Goal: Information Seeking & Learning: Learn about a topic

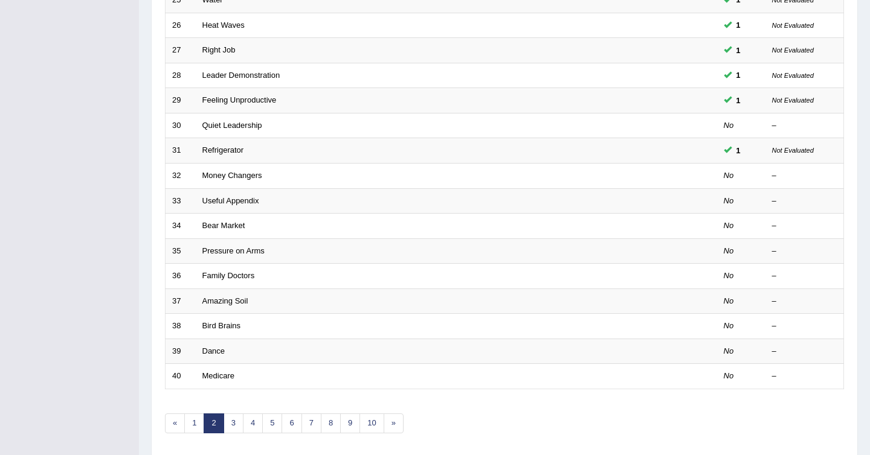
scroll to position [304, 0]
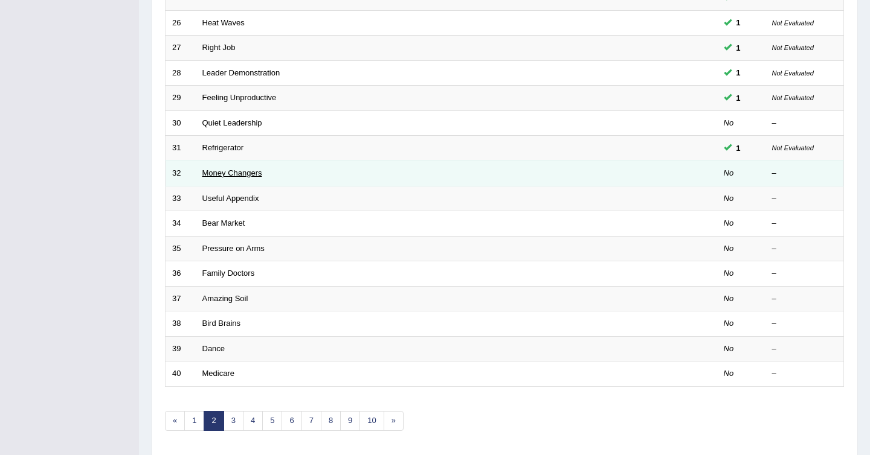
click at [244, 169] on link "Money Changers" at bounding box center [232, 172] width 60 height 9
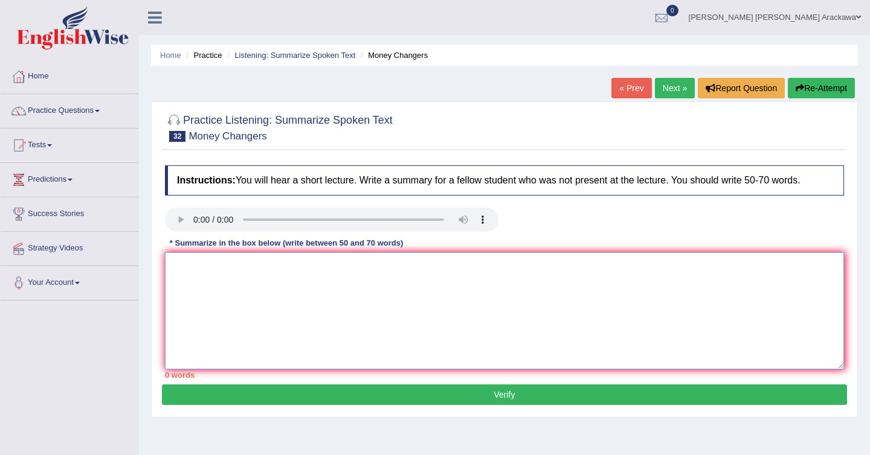
click at [219, 293] on textarea at bounding box center [504, 310] width 679 height 117
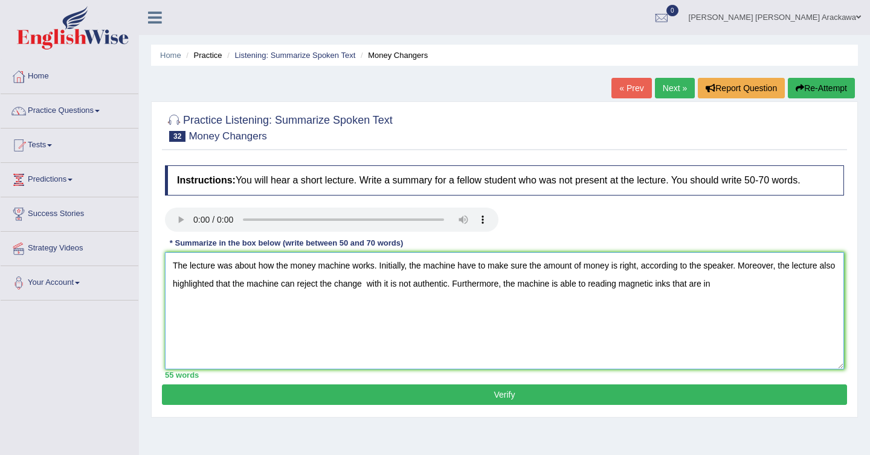
drag, startPoint x: 696, startPoint y: 285, endPoint x: 724, endPoint y: 283, distance: 27.9
click at [726, 284] on textarea "The lecture was about how the money machine works. Initially, the machine have …" at bounding box center [504, 310] width 679 height 117
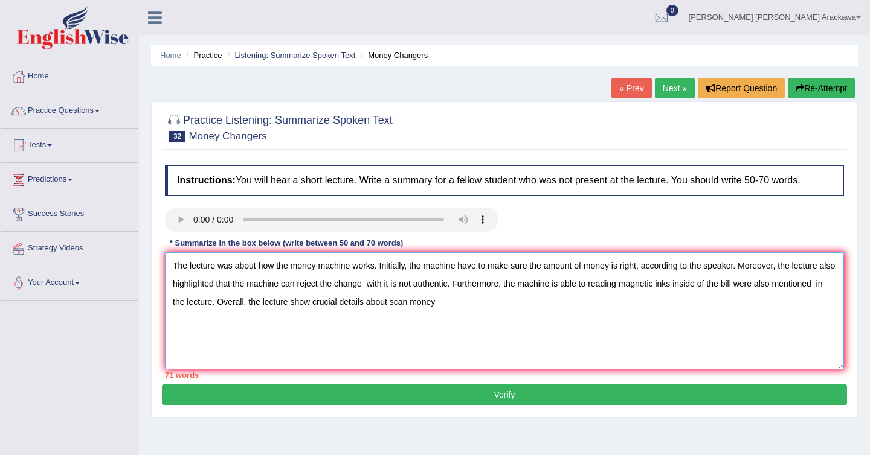
click at [492, 268] on textarea "The lecture was about how the money machine works. Initially, the machine have …" at bounding box center [504, 310] width 679 height 117
drag, startPoint x: 491, startPoint y: 268, endPoint x: 529, endPoint y: 264, distance: 38.3
click at [529, 265] on textarea "The lecture was about how the money machine works. Initially, the machine have …" at bounding box center [504, 310] width 679 height 117
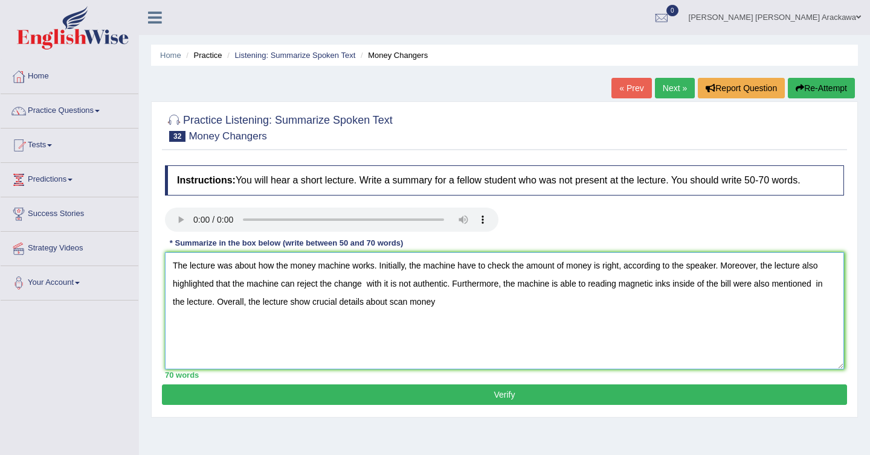
click at [436, 299] on textarea "The lecture was about how the money machine works. Initially, the machine have …" at bounding box center [504, 310] width 679 height 117
type textarea "The lecture was about how the money machine works. Initially, the machine have …"
click at [501, 397] on button "Verify" at bounding box center [504, 395] width 685 height 21
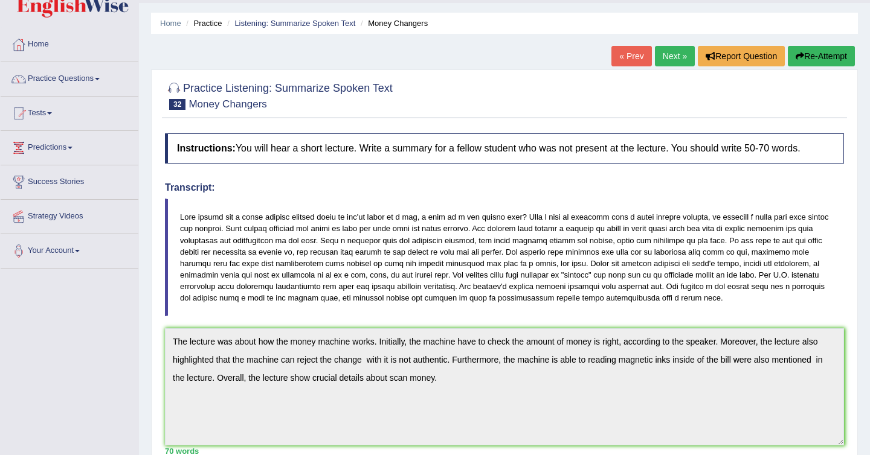
scroll to position [22, 0]
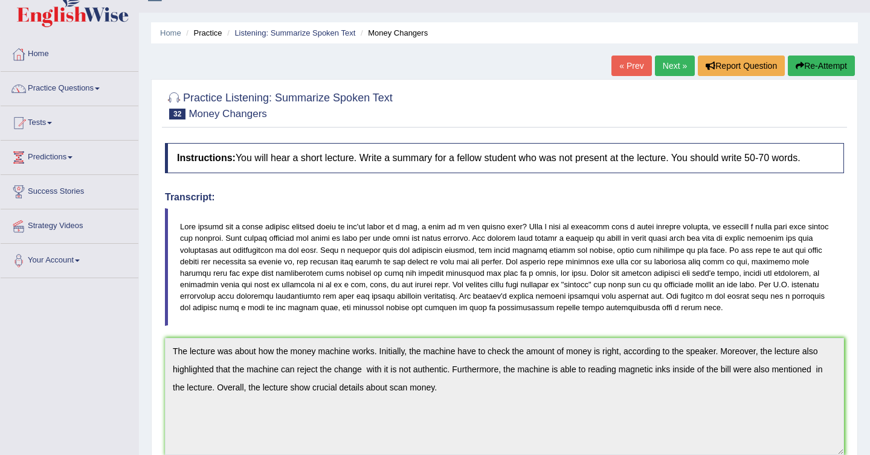
click at [672, 66] on link "Next »" at bounding box center [675, 66] width 40 height 21
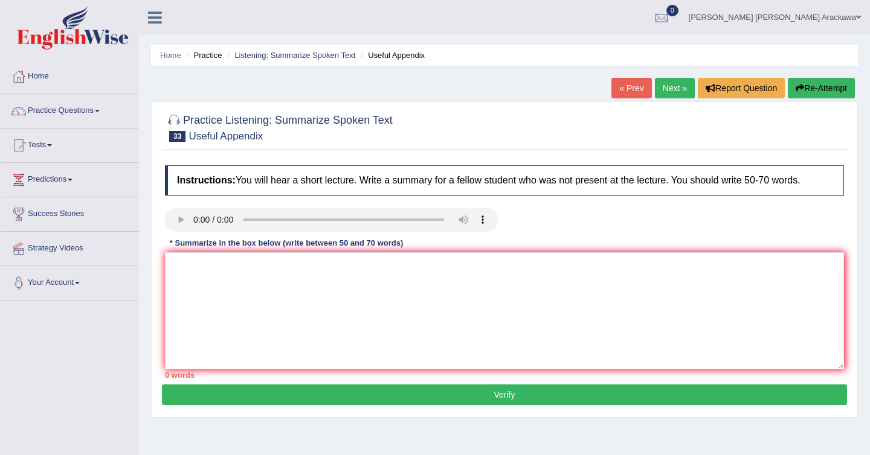
click at [667, 86] on link "Next »" at bounding box center [675, 88] width 40 height 21
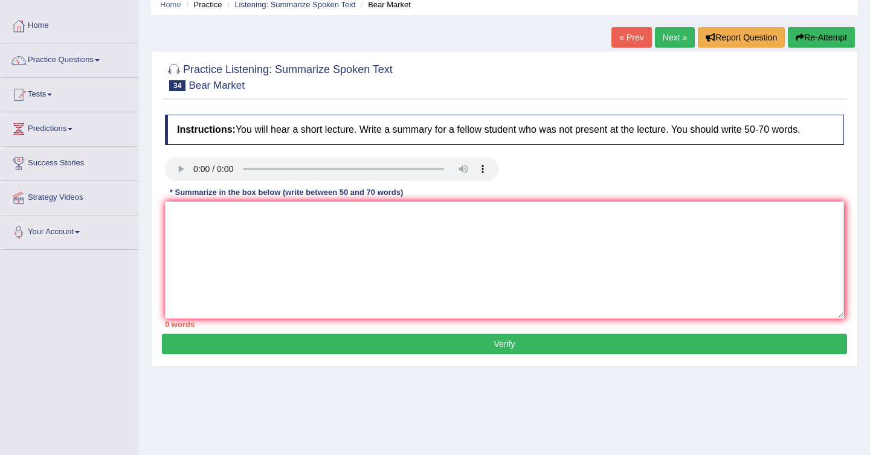
scroll to position [45, 0]
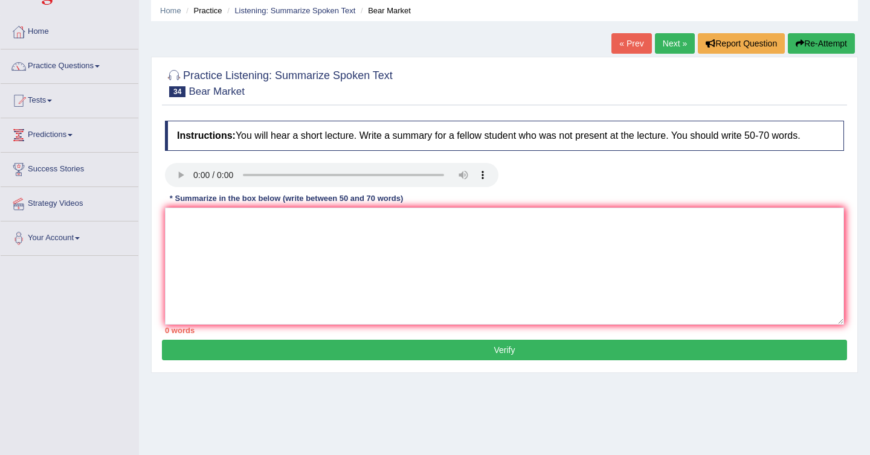
click at [672, 43] on link "Next »" at bounding box center [675, 43] width 40 height 21
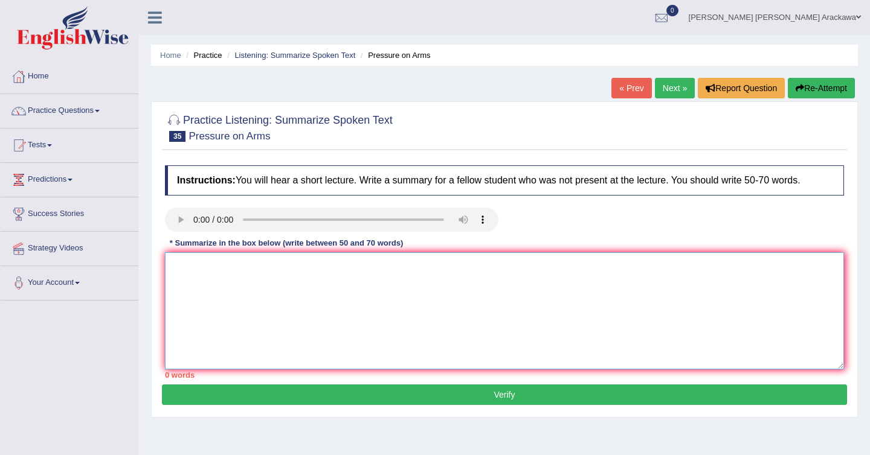
click at [291, 271] on textarea at bounding box center [504, 310] width 679 height 117
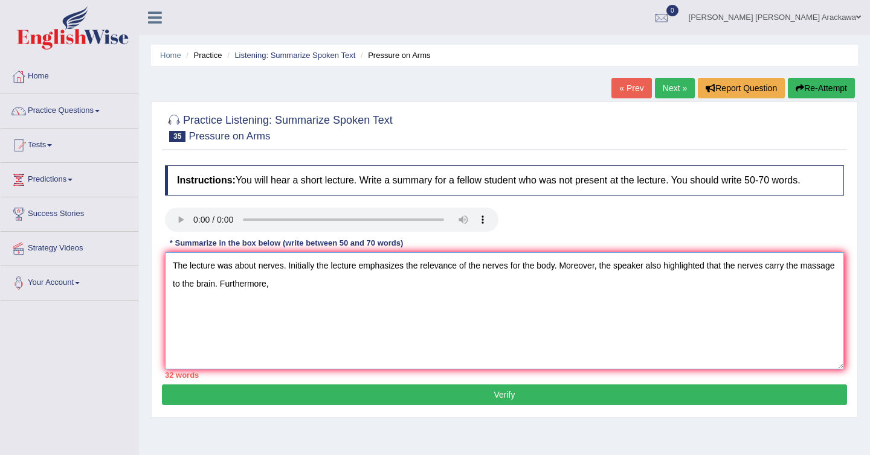
click at [251, 284] on textarea "The lecture was about nerves. Initially the lecture emphasizes the relevance of…" at bounding box center [504, 310] width 679 height 117
click at [369, 284] on textarea "The lecture was about nerves. Initially the lecture emphasizes the relevance of…" at bounding box center [504, 310] width 679 height 117
click at [465, 285] on textarea "The lecture was about nerves. Initially the lecture emphasizes the relevance of…" at bounding box center [504, 310] width 679 height 117
click at [551, 284] on textarea "The lecture was about nerves. Initially the lecture emphasizes the relevance of…" at bounding box center [504, 310] width 679 height 117
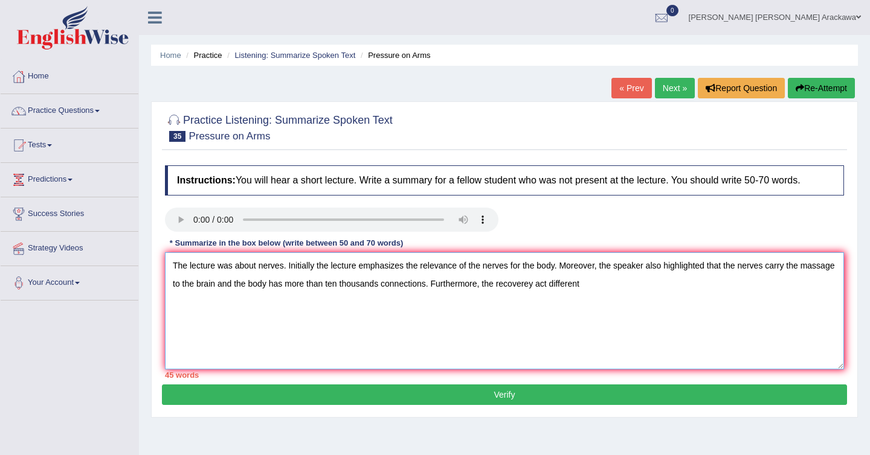
click at [585, 284] on textarea "The lecture was about nerves. Initially the lecture emphasizes the relevance of…" at bounding box center [504, 310] width 679 height 117
click at [589, 284] on textarea "The lecture was about nerves. Initially the lecture emphasizes the relevance of…" at bounding box center [504, 310] width 679 height 117
click at [635, 281] on textarea "The lecture was about nerves. Initially the lecture emphasizes the relevance of…" at bounding box center [504, 310] width 679 height 117
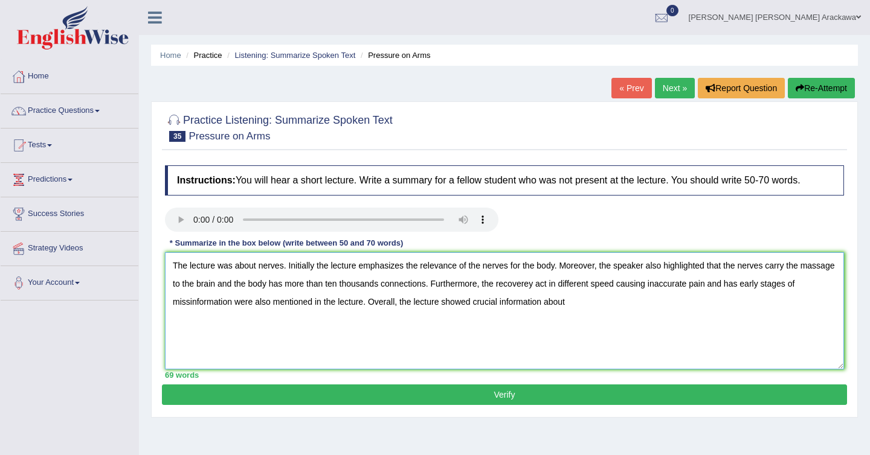
click at [768, 282] on textarea "The lecture was about nerves. Initially the lecture emphasizes the relevance of…" at bounding box center [504, 310] width 679 height 117
click at [768, 283] on textarea "The lecture was about nerves. Initially the lecture emphasizes the relevance of…" at bounding box center [504, 310] width 679 height 117
click at [766, 283] on textarea "The lecture was about nerves. Initially the lecture emphasizes the relevance of…" at bounding box center [504, 310] width 679 height 117
drag, startPoint x: 766, startPoint y: 283, endPoint x: 221, endPoint y: 303, distance: 545.7
click at [221, 303] on textarea "The lecture was about nerves. Initially the lecture emphasizes the relevance of…" at bounding box center [504, 310] width 679 height 117
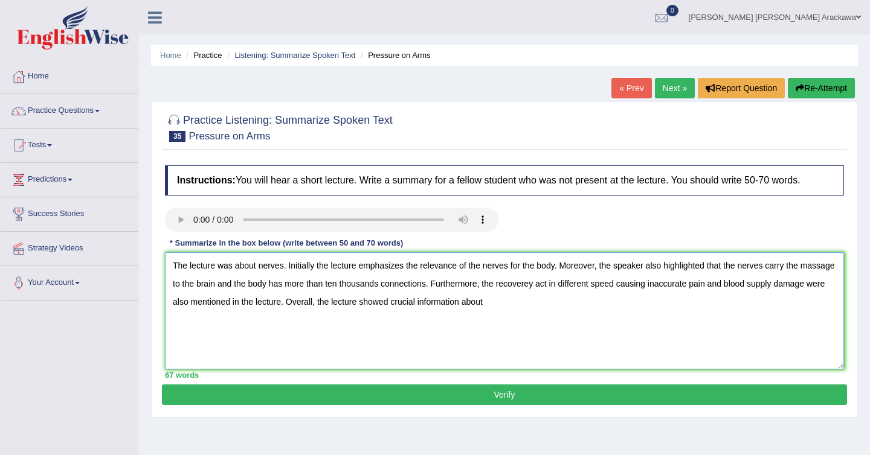
click at [545, 303] on textarea "The lecture was about nerves. Initially the lecture emphasizes the relevance of…" at bounding box center [504, 310] width 679 height 117
click at [420, 268] on textarea "The lecture was about nerves. Initially the lecture emphasizes the relevance of…" at bounding box center [504, 310] width 679 height 117
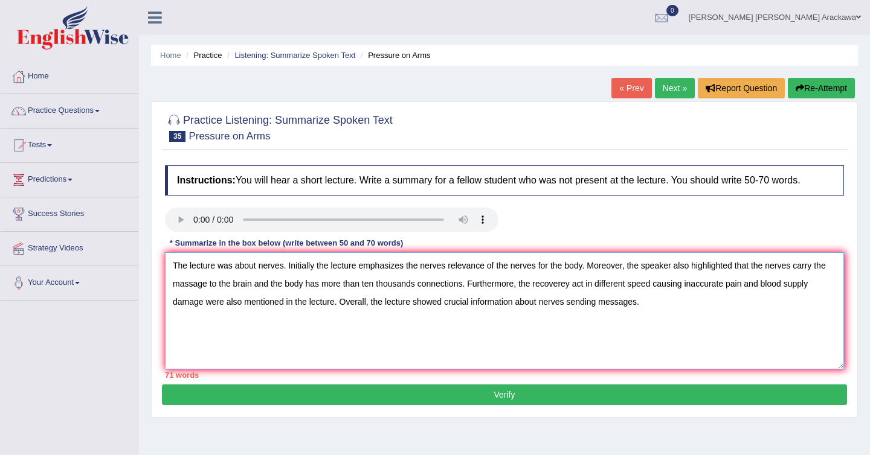
drag, startPoint x: 487, startPoint y: 266, endPoint x: 536, endPoint y: 269, distance: 49.6
click at [536, 269] on textarea "The lecture was about nerves. Initially the lecture emphasizes the nerves relev…" at bounding box center [504, 310] width 679 height 117
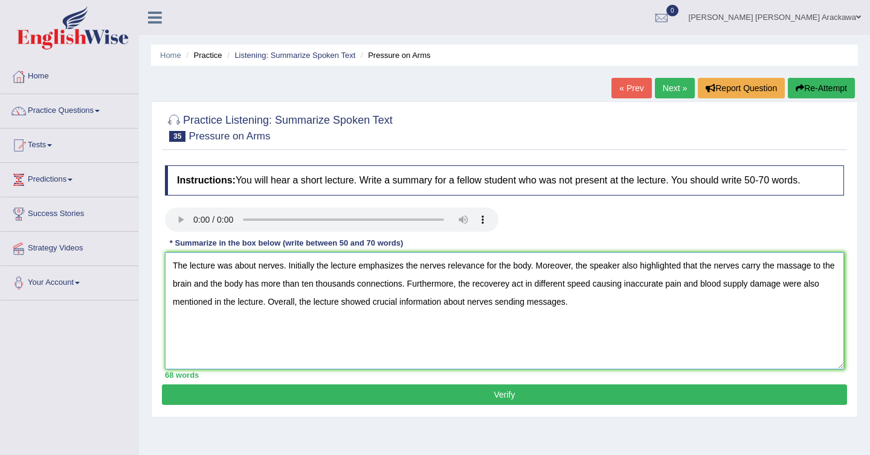
type textarea "The lecture was about nerves. Initially the lecture emphasizes the nerves relev…"
click at [469, 398] on button "Verify" at bounding box center [504, 395] width 685 height 21
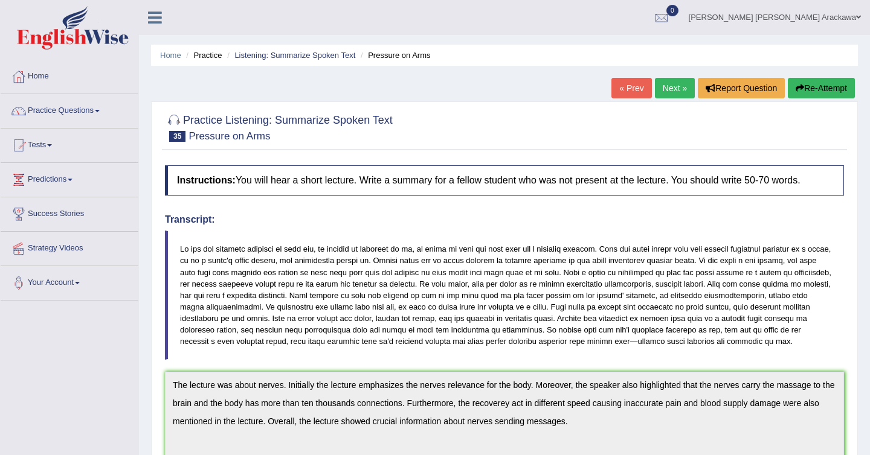
click at [675, 90] on link "Next »" at bounding box center [675, 88] width 40 height 21
